Goal: Find specific page/section: Find specific page/section

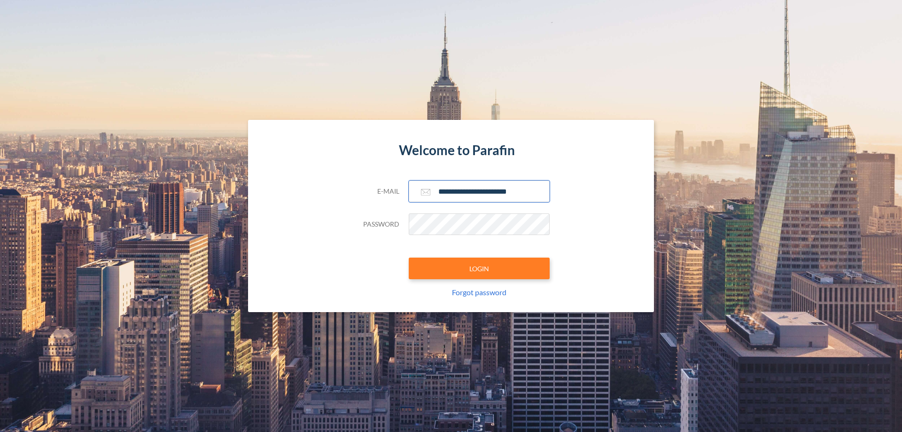
type input "**********"
click at [479, 268] on button "LOGIN" at bounding box center [479, 269] width 141 height 22
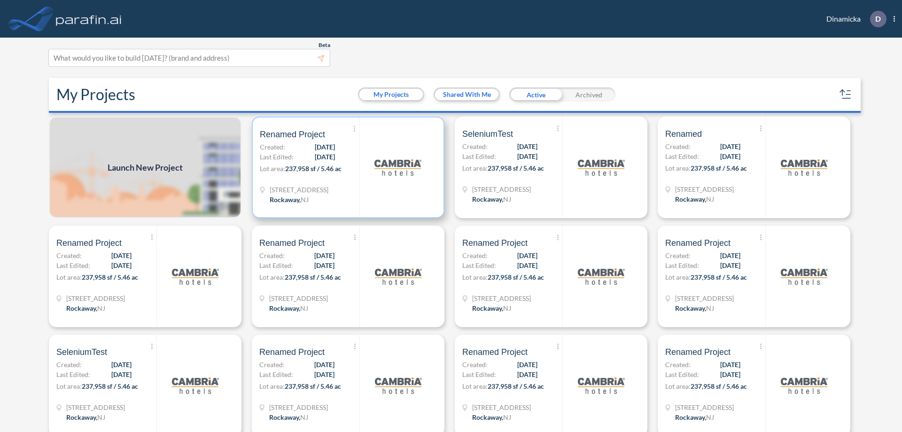
scroll to position [2, 0]
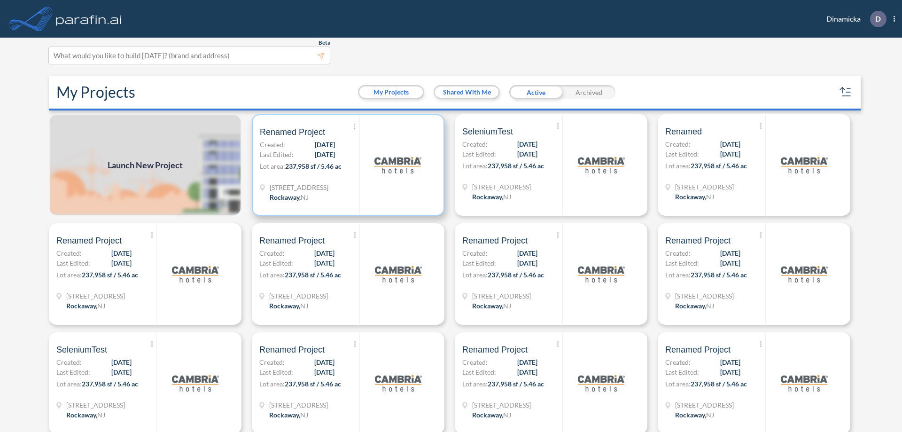
click at [346, 165] on p "Lot area: 237,958 sf / 5.46 ac" at bounding box center [310, 168] width 100 height 14
